Goal: Check status: Check status

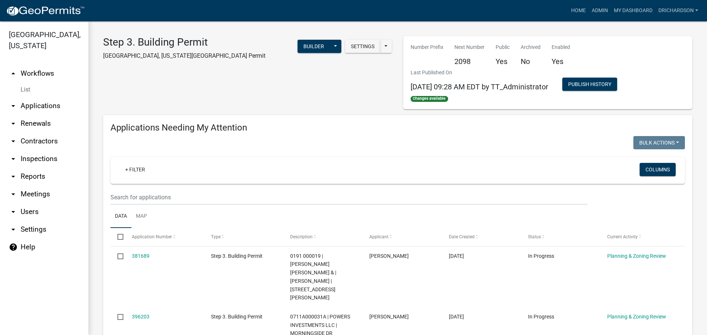
select select "1: 25"
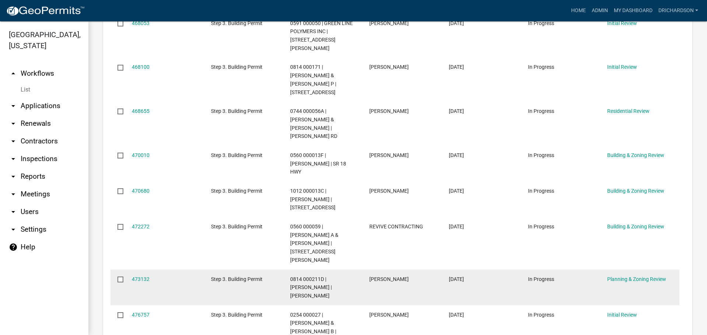
scroll to position [589, 0]
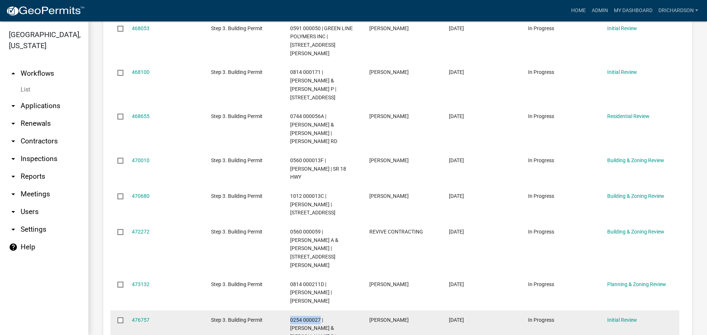
drag, startPoint x: 289, startPoint y: 228, endPoint x: 320, endPoint y: 229, distance: 30.9
click at [320, 311] on datatable-body-cell "0254 000027 | [PERSON_NAME] & [PERSON_NAME] B | [STREET_ADDRESS]" at bounding box center [322, 333] width 79 height 44
copy span "0254 000027"
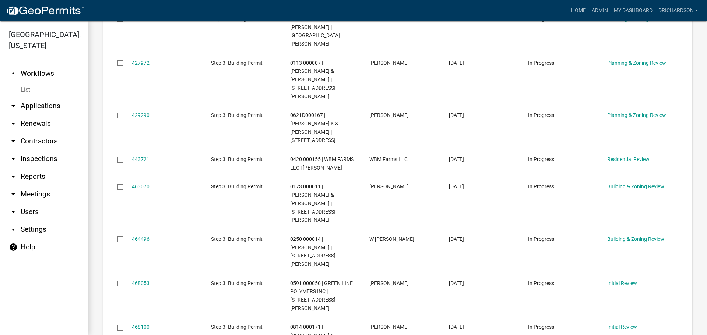
scroll to position [331, 0]
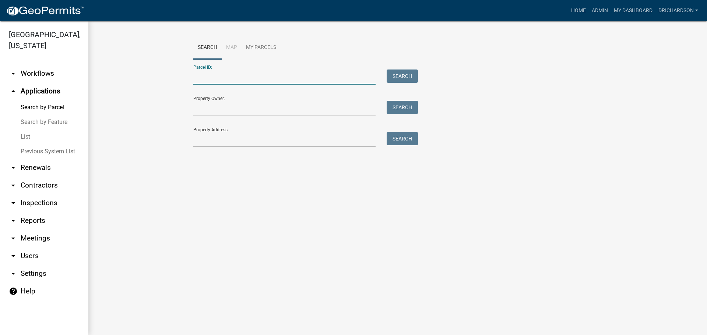
click at [276, 82] on input "Parcel ID:" at bounding box center [284, 77] width 182 height 15
paste input "0254 000027"
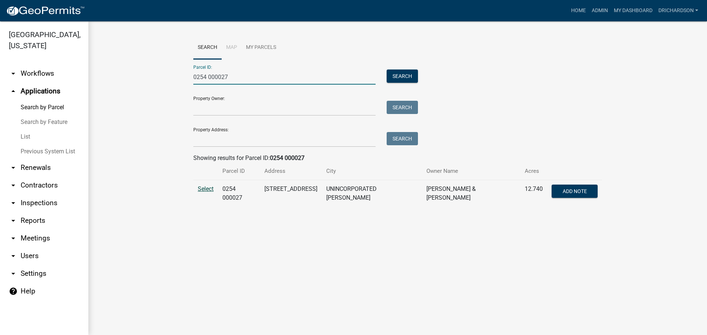
type input "0254 000027"
click at [203, 191] on span "Select" at bounding box center [206, 188] width 16 height 7
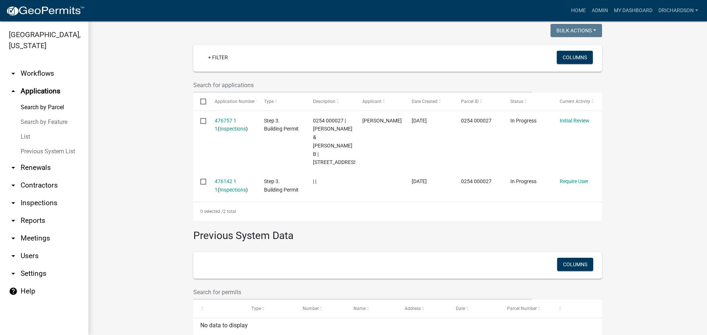
scroll to position [221, 0]
